Goal: Transaction & Acquisition: Purchase product/service

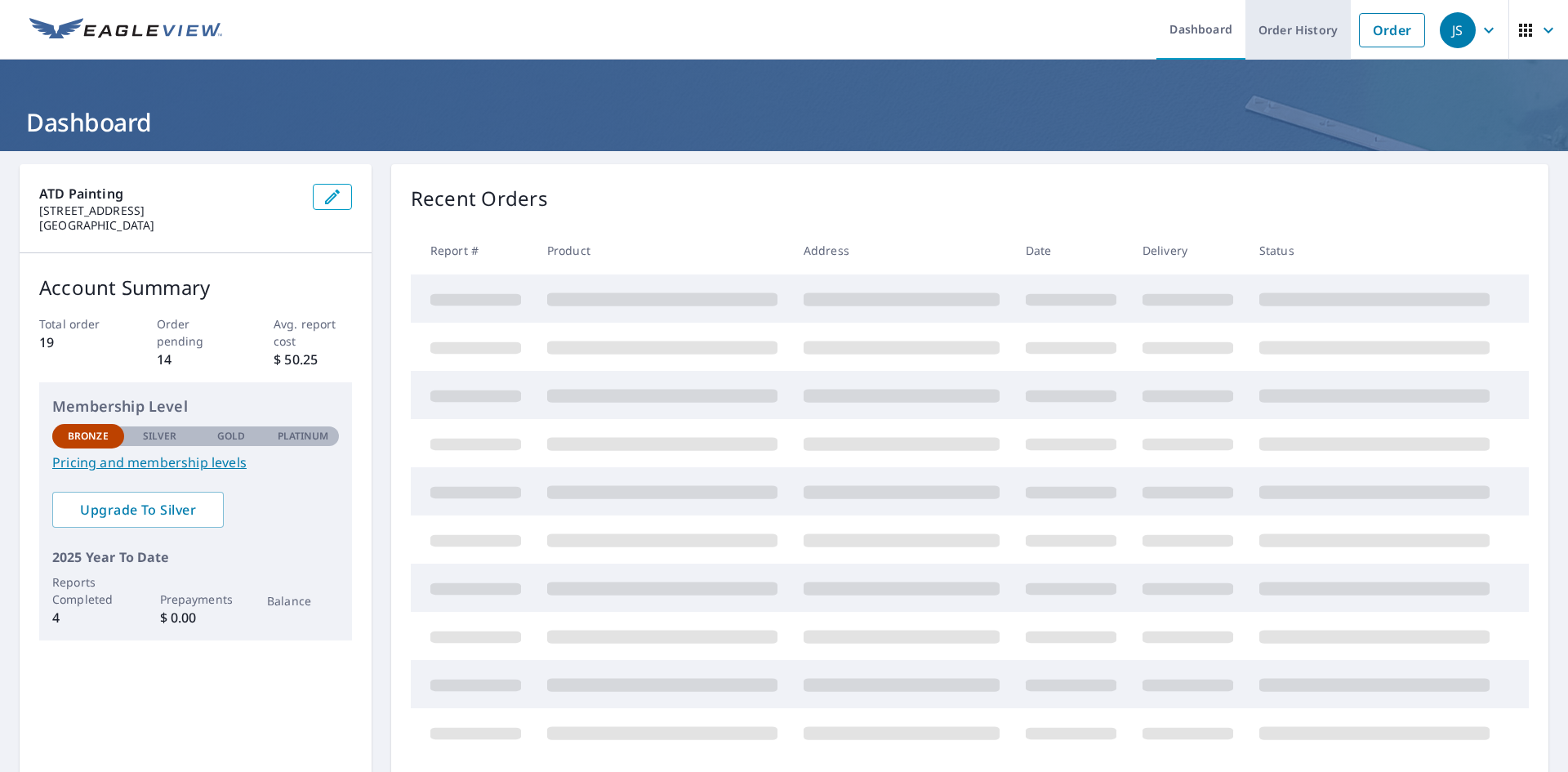
click at [1308, 37] on link "Order History" at bounding box center [1299, 30] width 105 height 59
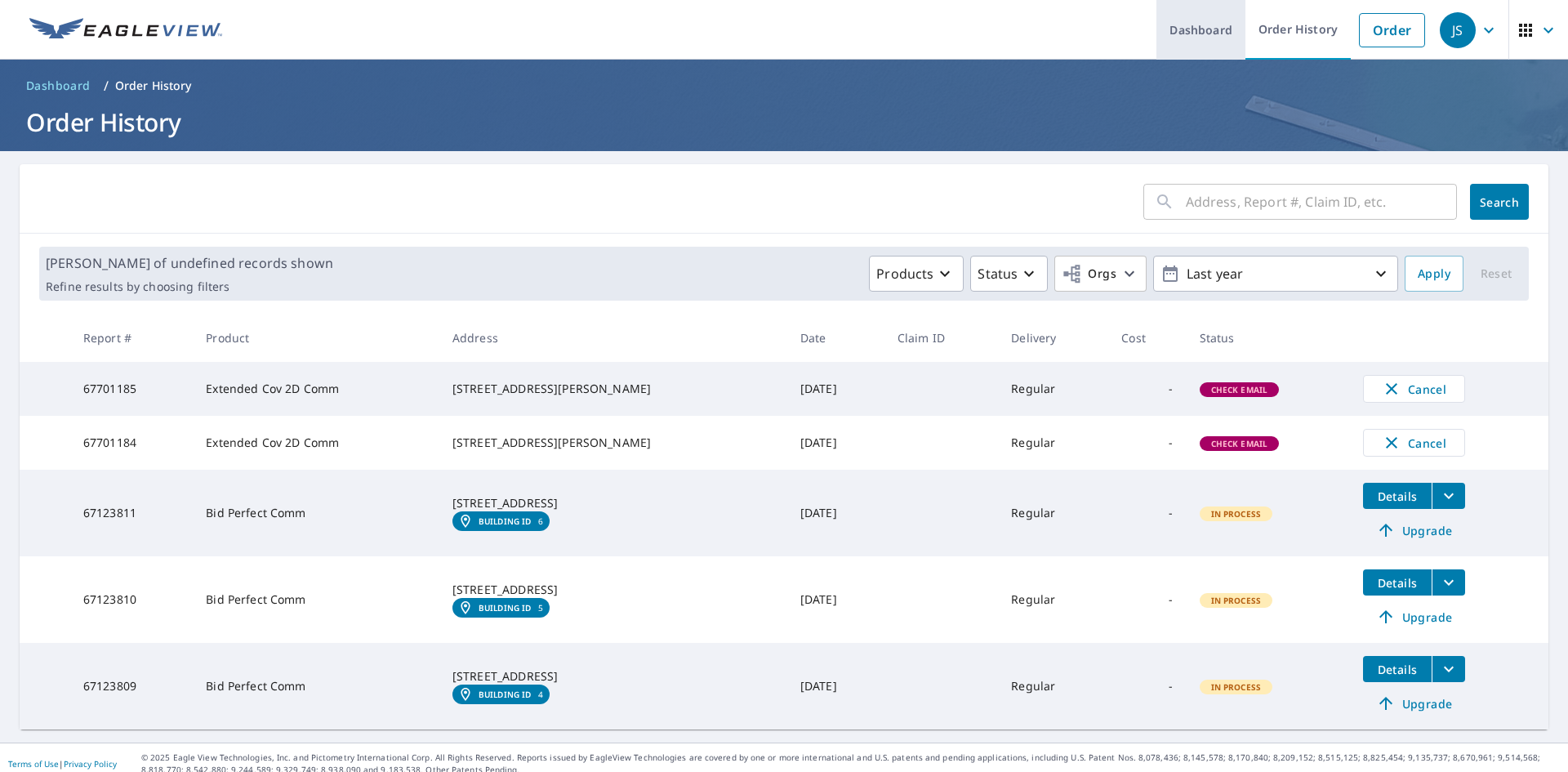
click at [1211, 30] on link "Dashboard" at bounding box center [1201, 30] width 89 height 59
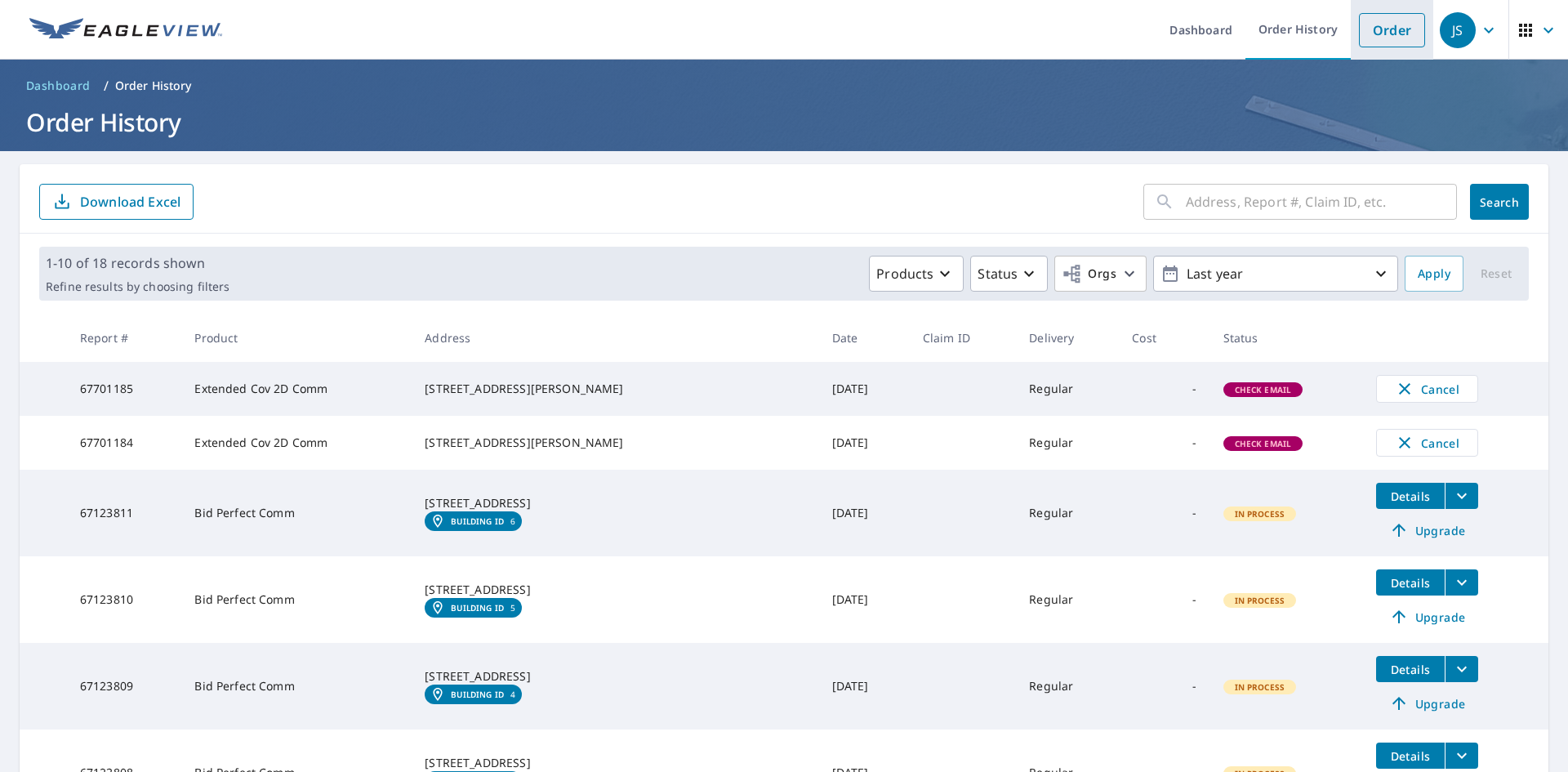
click at [1368, 34] on link "Order" at bounding box center [1392, 30] width 67 height 34
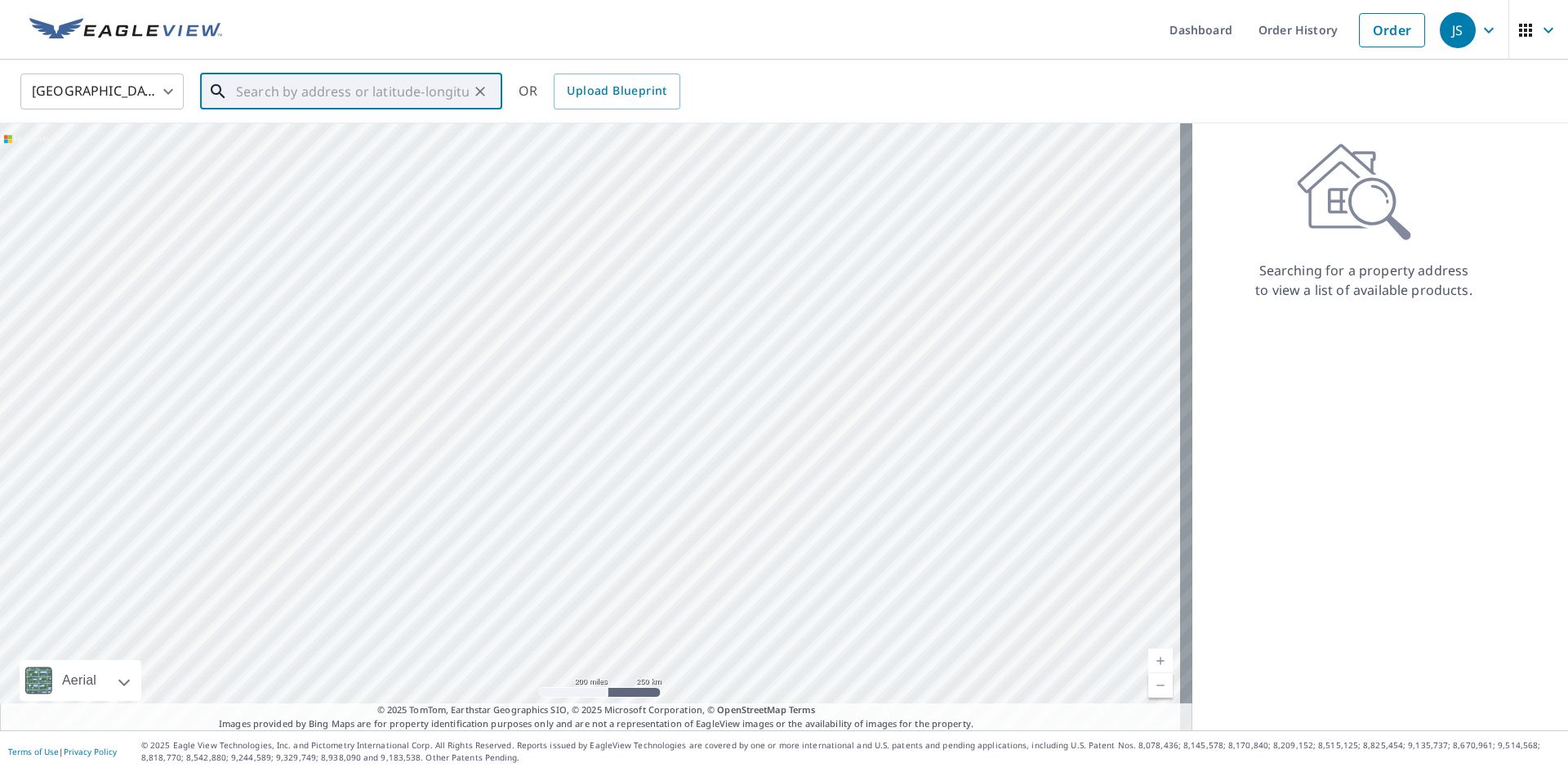
click at [305, 93] on input "text" at bounding box center [352, 91] width 233 height 45
click at [325, 141] on span "[STREET_ADDRESS][PERSON_NAME]" at bounding box center [361, 139] width 256 height 19
type input "[STREET_ADDRESS][PERSON_NAME]"
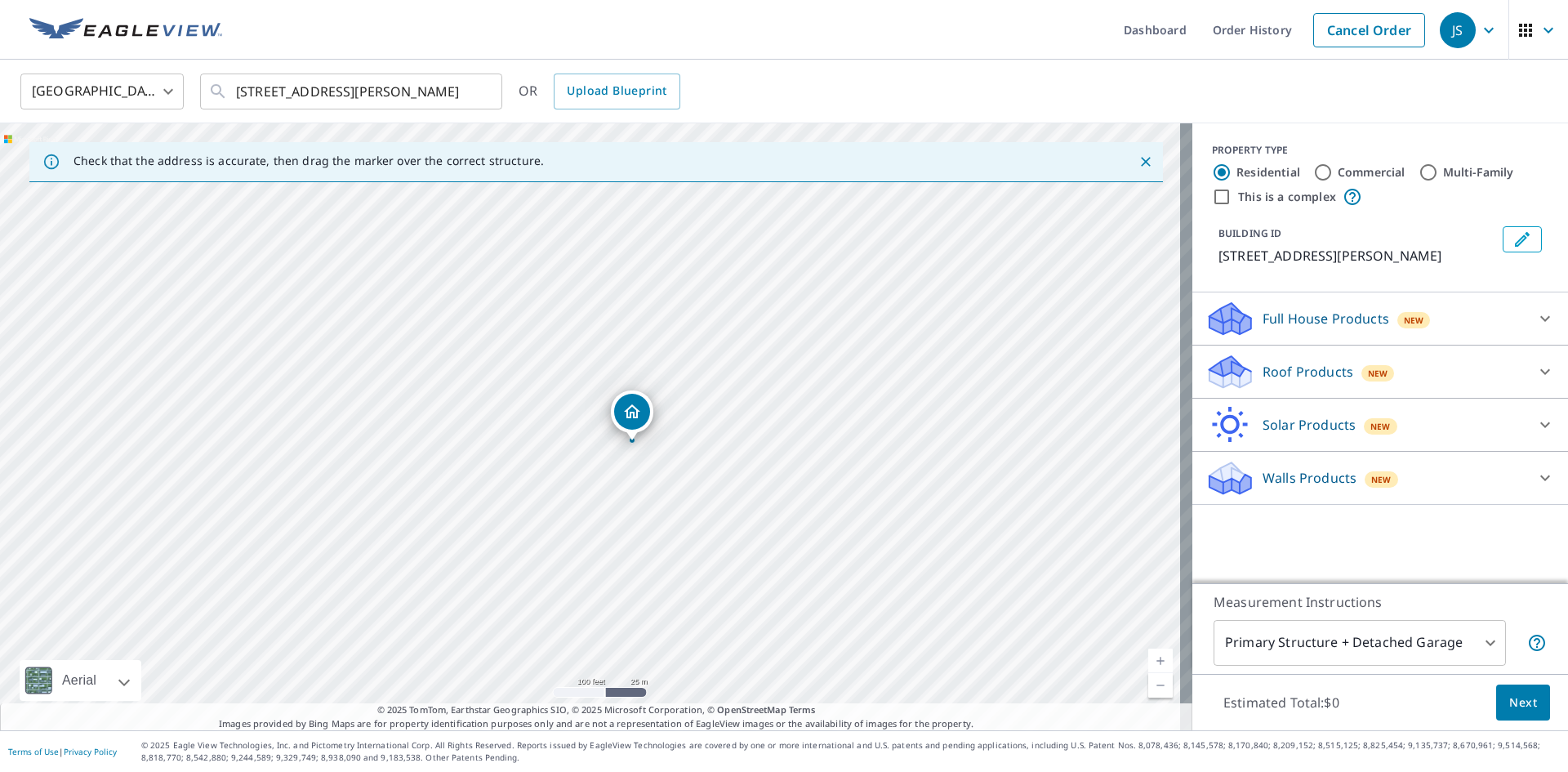
drag, startPoint x: 564, startPoint y: 428, endPoint x: 632, endPoint y: 454, distance: 72.8
click at [632, 454] on div "[STREET_ADDRESS][PERSON_NAME]" at bounding box center [596, 427] width 1192 height 607
click at [577, 463] on div "[STREET_ADDRESS][PERSON_NAME]" at bounding box center [596, 427] width 1192 height 607
click at [1281, 374] on p "Roof Products" at bounding box center [1308, 371] width 91 height 19
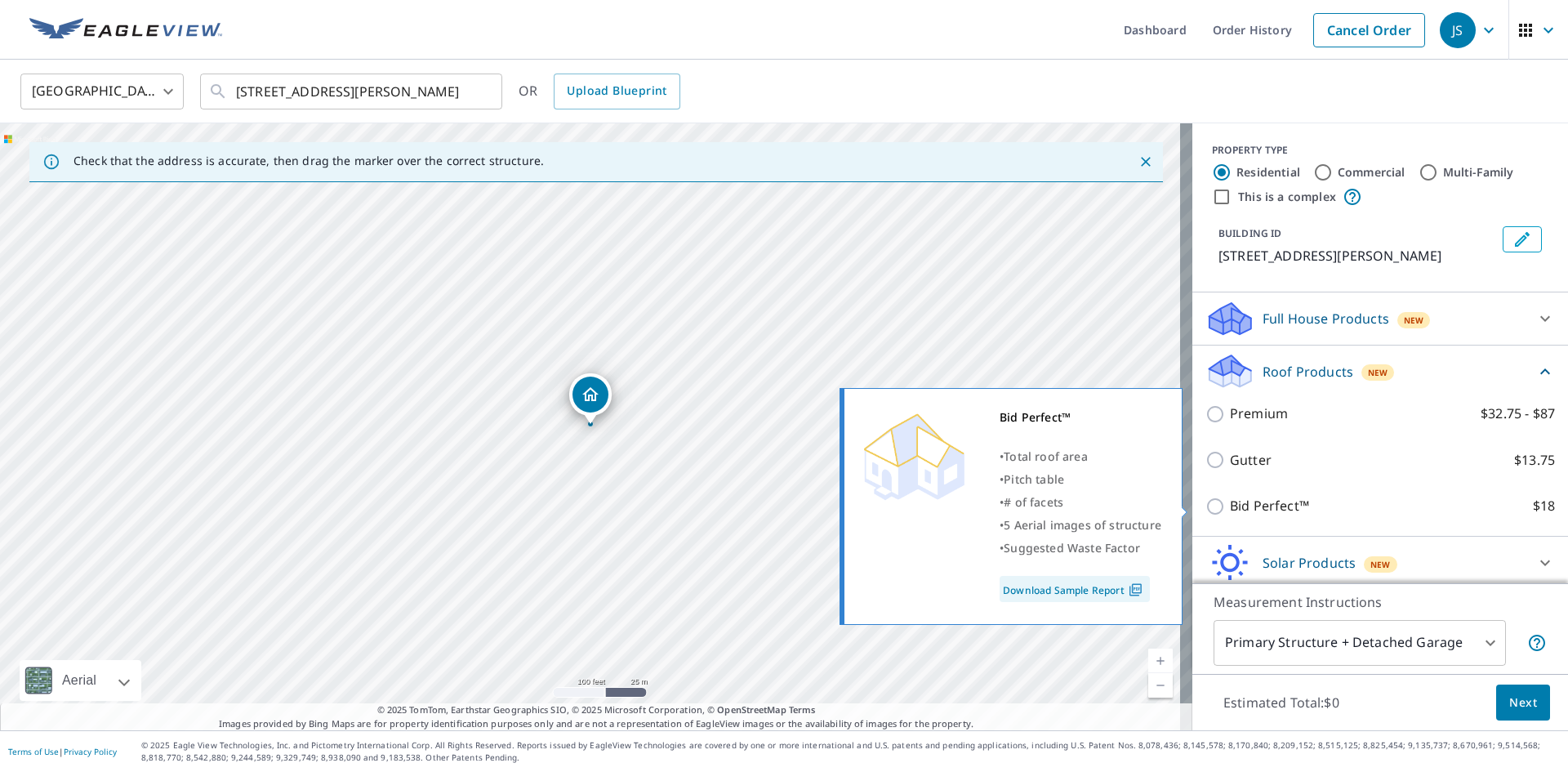
click at [1251, 506] on p "Bid Perfect™" at bounding box center [1270, 506] width 80 height 20
click at [1230, 506] on input "Bid Perfect™ $18" at bounding box center [1217, 506] width 24 height 19
checkbox input "true"
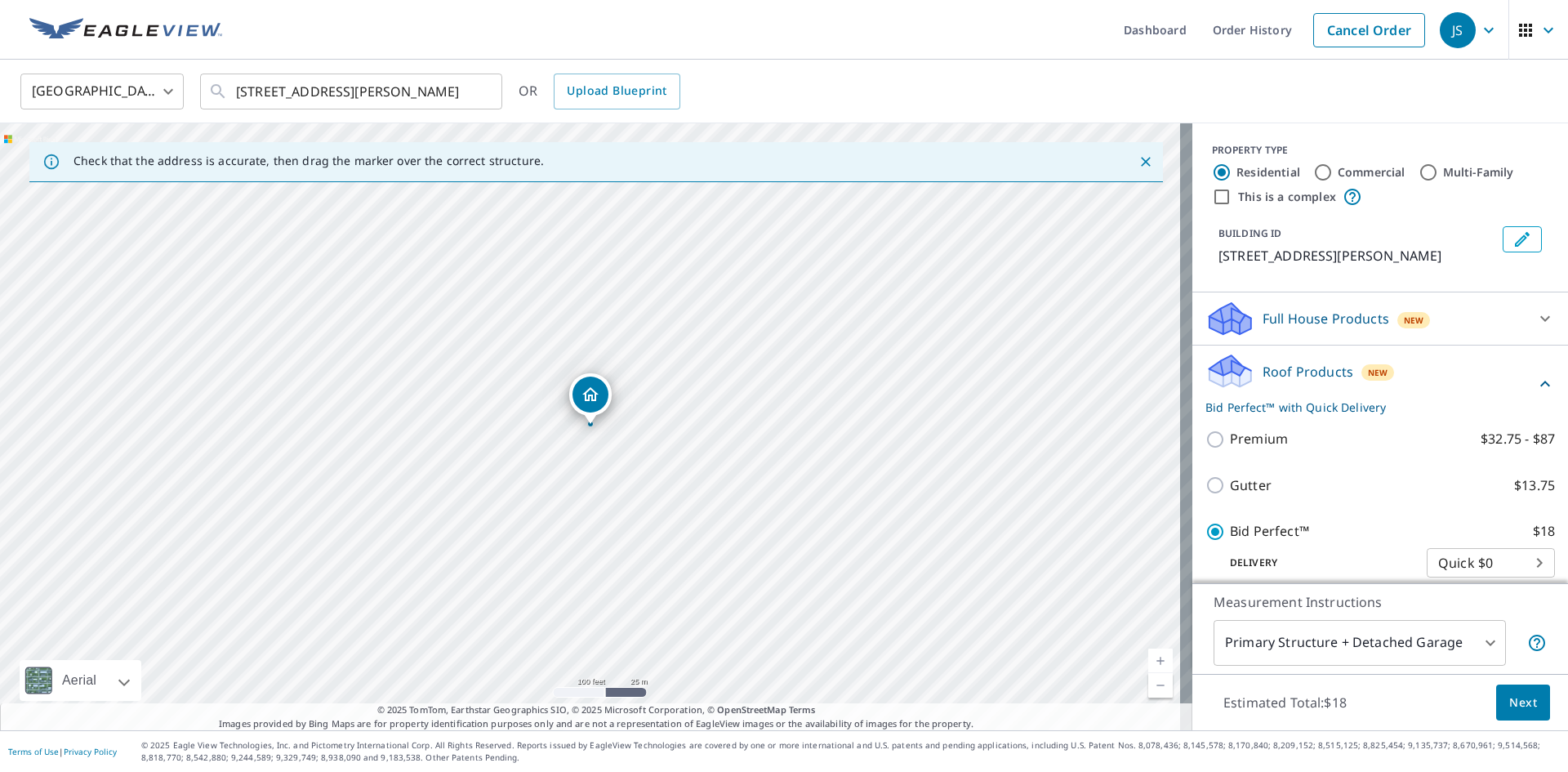
click at [518, 427] on div "[STREET_ADDRESS][PERSON_NAME]" at bounding box center [596, 427] width 1192 height 607
drag, startPoint x: 583, startPoint y: 413, endPoint x: 513, endPoint y: 463, distance: 86.0
drag, startPoint x: 587, startPoint y: 397, endPoint x: 588, endPoint y: 343, distance: 54.0
click at [606, 465] on div "[STREET_ADDRESS][PERSON_NAME]" at bounding box center [596, 427] width 1192 height 607
click at [1354, 178] on label "Commercial" at bounding box center [1371, 172] width 68 height 17
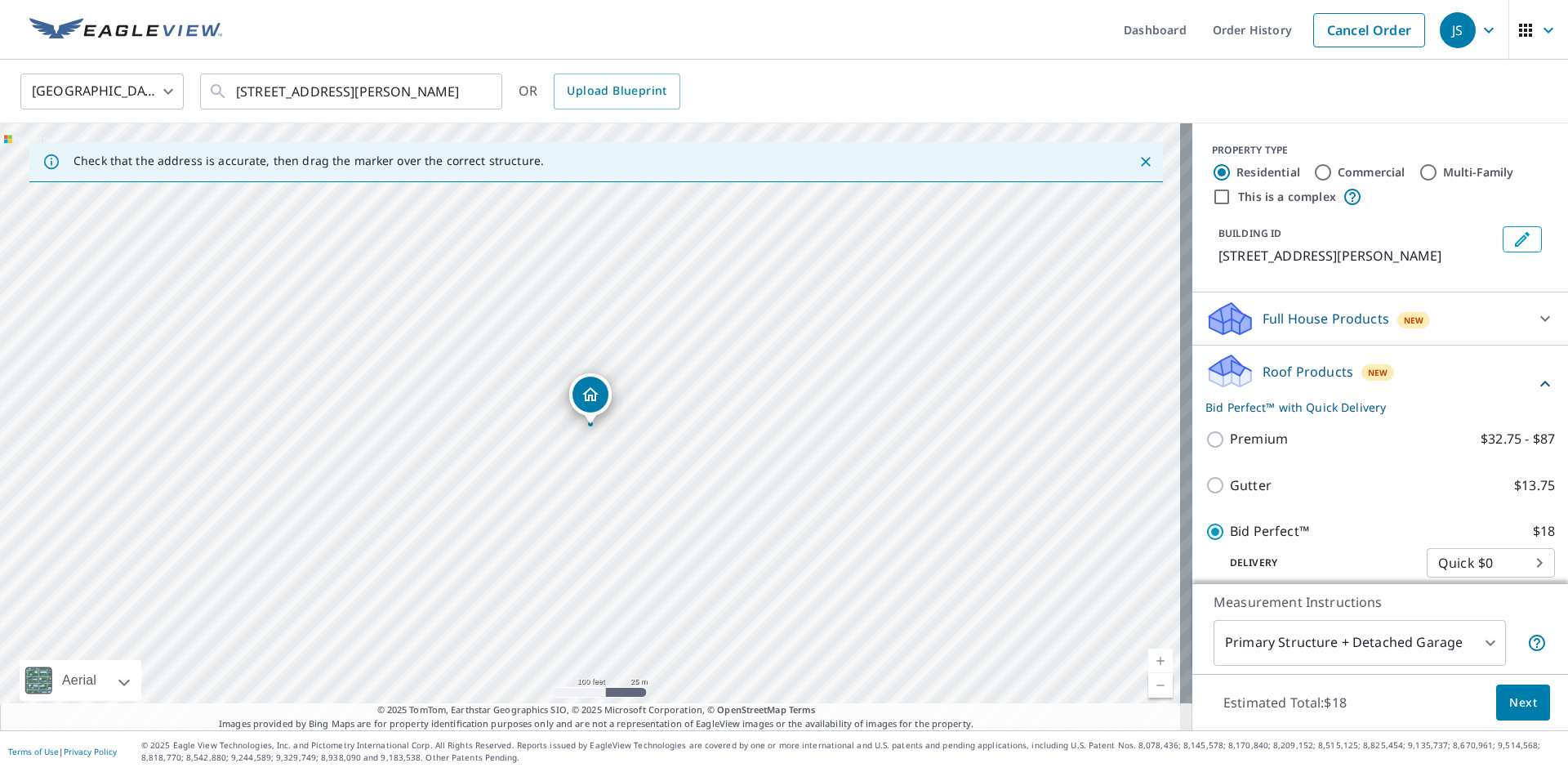
click at [1333, 178] on input "Commercial" at bounding box center [1323, 172] width 19 height 19
radio input "true"
type input "4"
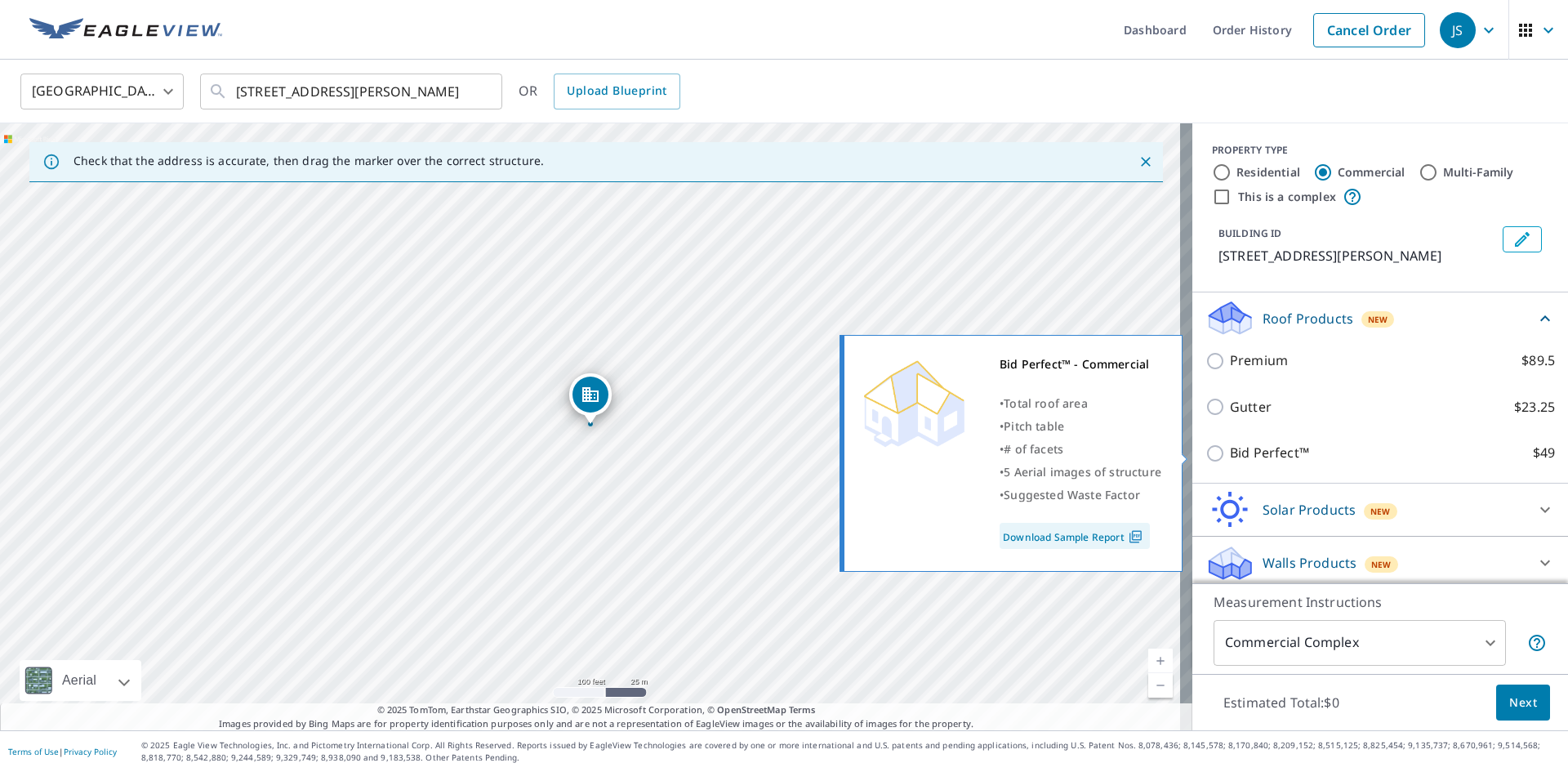
click at [1269, 455] on p "Bid Perfect™" at bounding box center [1270, 454] width 80 height 20
click at [1230, 455] on input "Bid Perfect™ $49" at bounding box center [1217, 453] width 24 height 19
checkbox input "true"
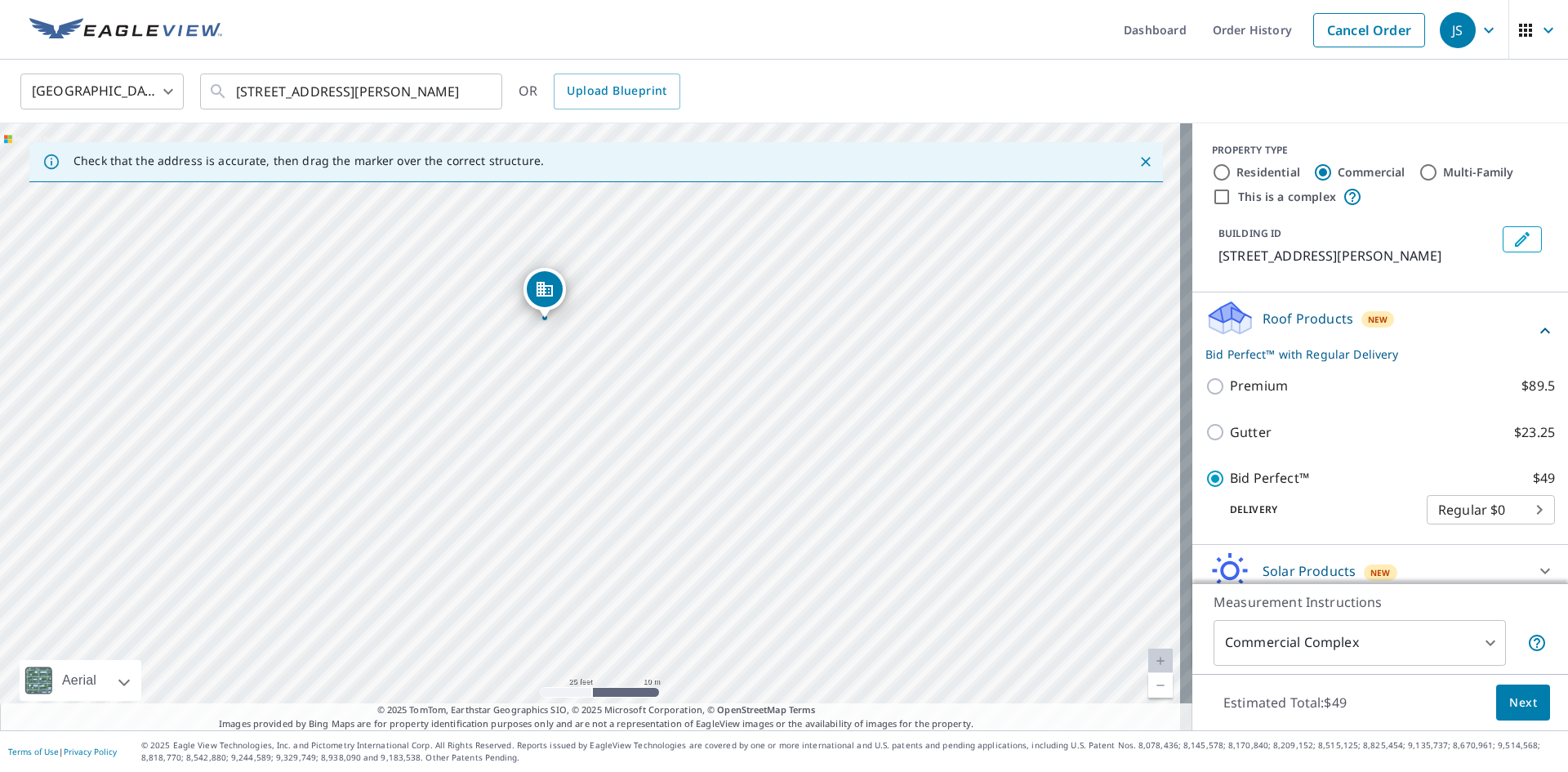
click at [793, 362] on div "[STREET_ADDRESS][PERSON_NAME]" at bounding box center [596, 427] width 1192 height 607
drag, startPoint x: 686, startPoint y: 465, endPoint x: 673, endPoint y: 509, distance: 45.9
click at [673, 509] on div "[STREET_ADDRESS][PERSON_NAME]" at bounding box center [596, 427] width 1192 height 607
drag, startPoint x: 488, startPoint y: 432, endPoint x: 756, endPoint y: 476, distance: 271.6
click at [1513, 703] on span "Next" at bounding box center [1524, 704] width 28 height 20
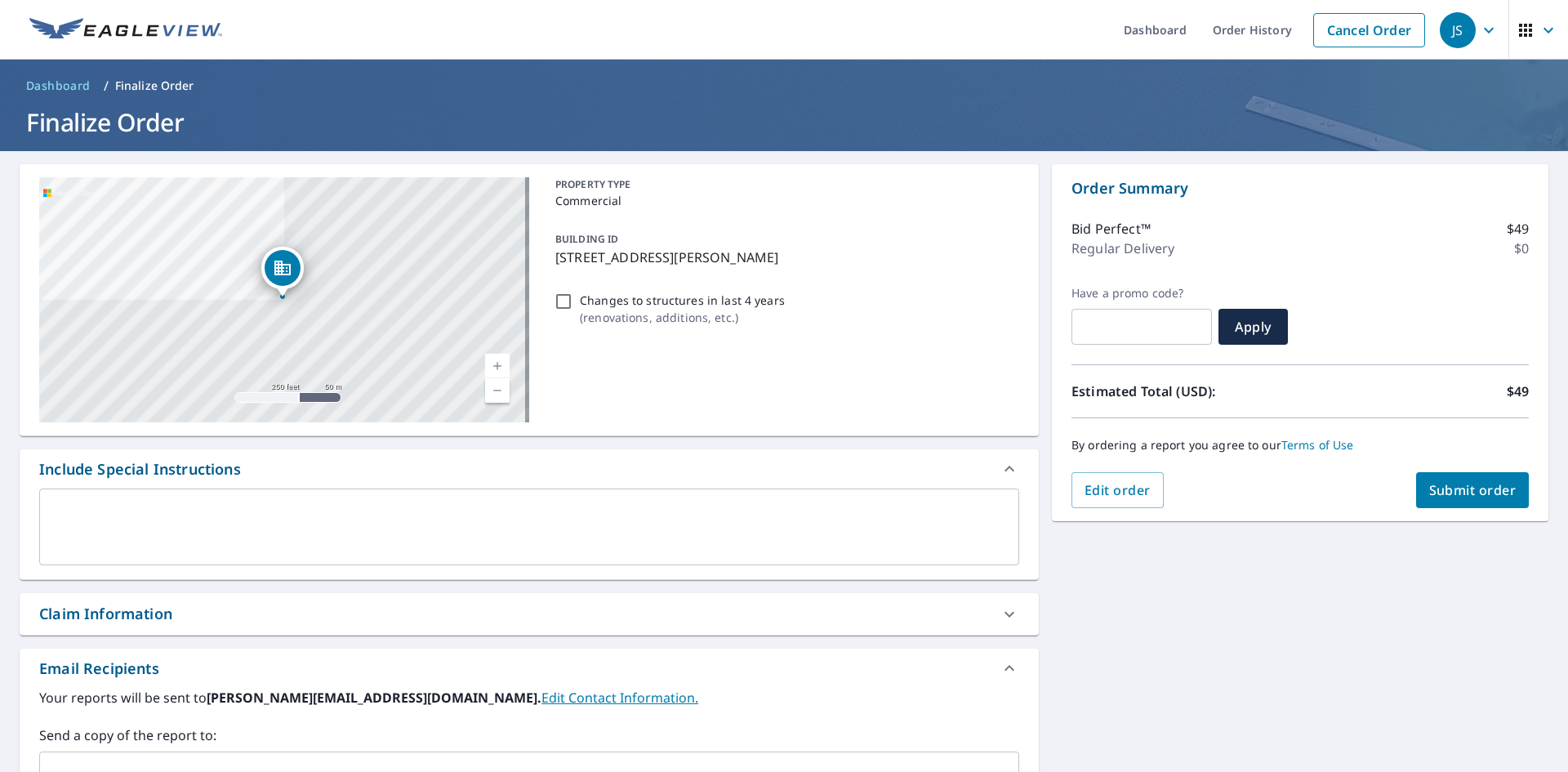
click at [406, 294] on div "[STREET_ADDRESS][PERSON_NAME]" at bounding box center [284, 300] width 490 height 245
click at [490, 371] on link "Current Level 17, Zoom In" at bounding box center [497, 366] width 24 height 24
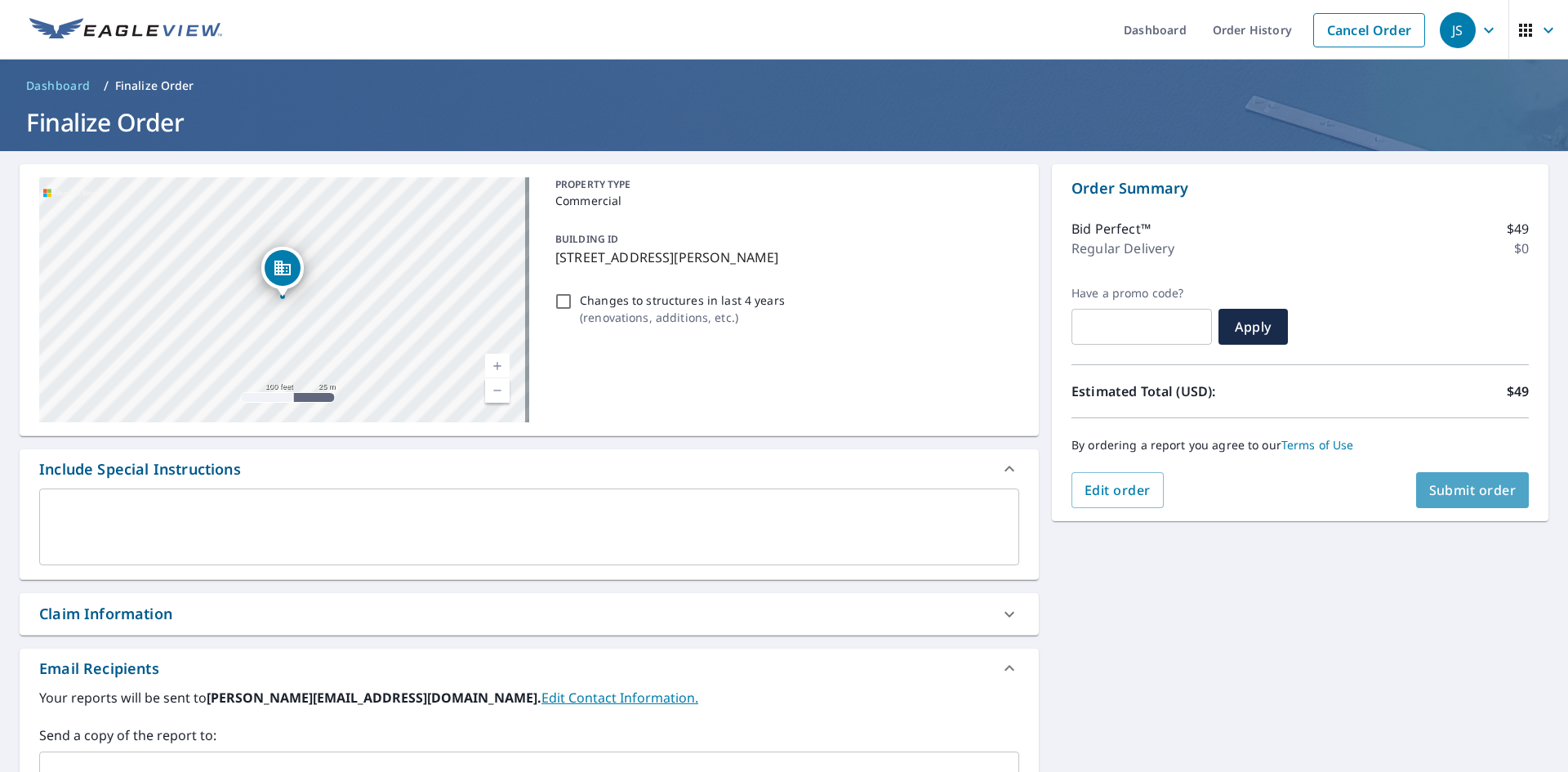
click at [1478, 494] on span "Submit order" at bounding box center [1473, 490] width 87 height 18
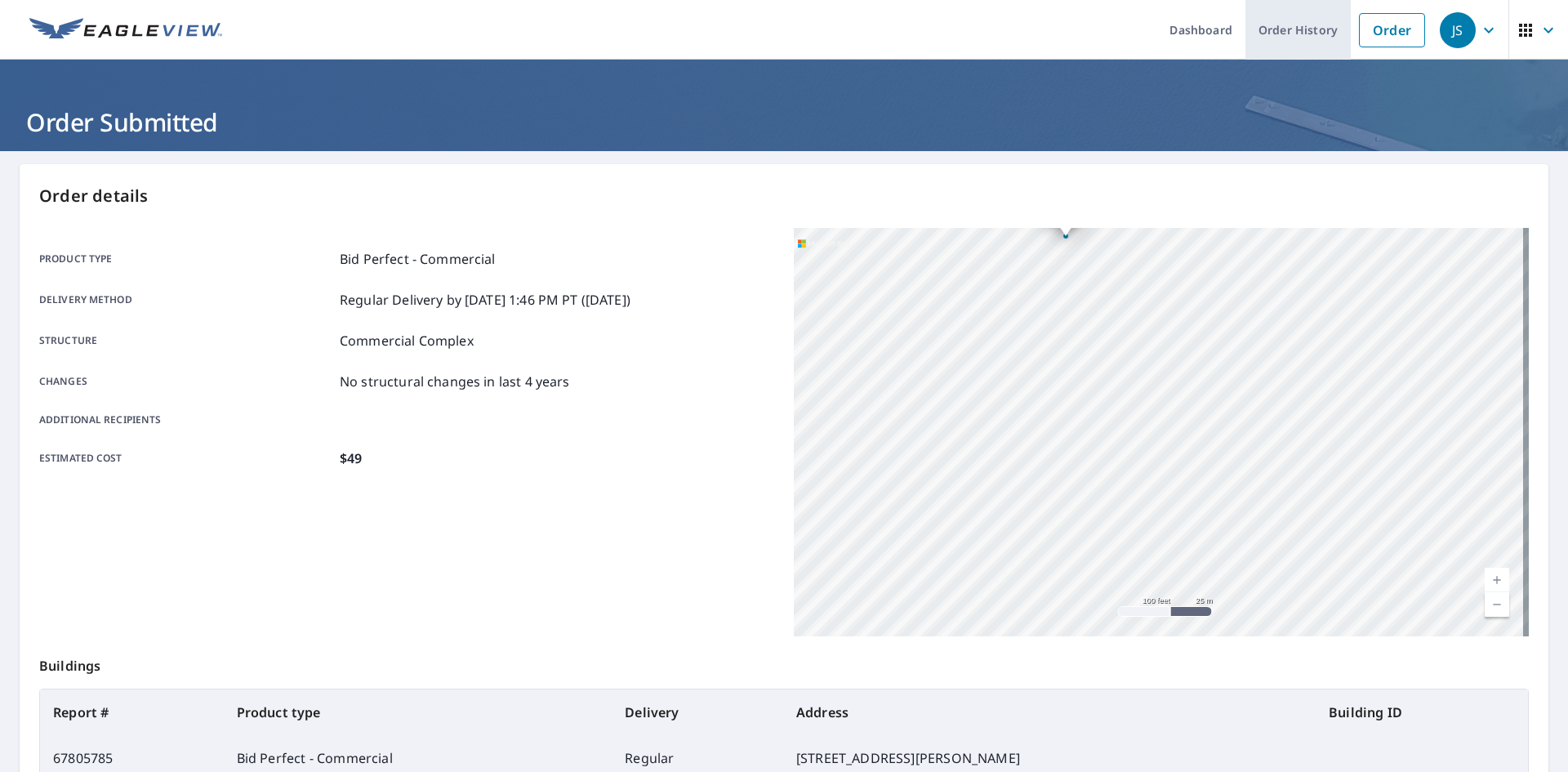
click at [1293, 30] on link "Order History" at bounding box center [1299, 30] width 105 height 59
